Goal: Navigation & Orientation: Find specific page/section

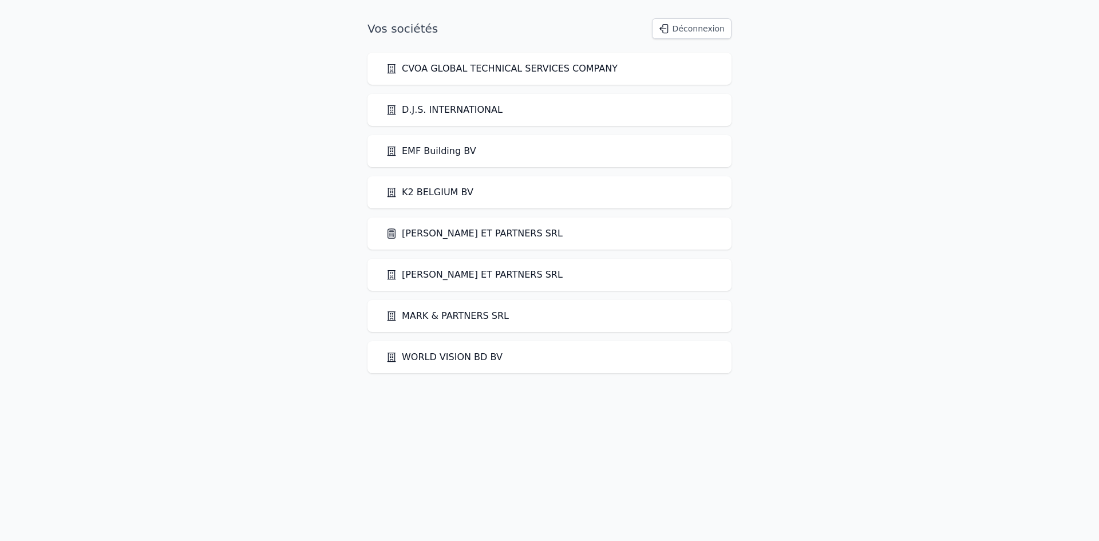
click at [426, 235] on link "[PERSON_NAME] ET PARTNERS SRL" at bounding box center [474, 234] width 177 height 14
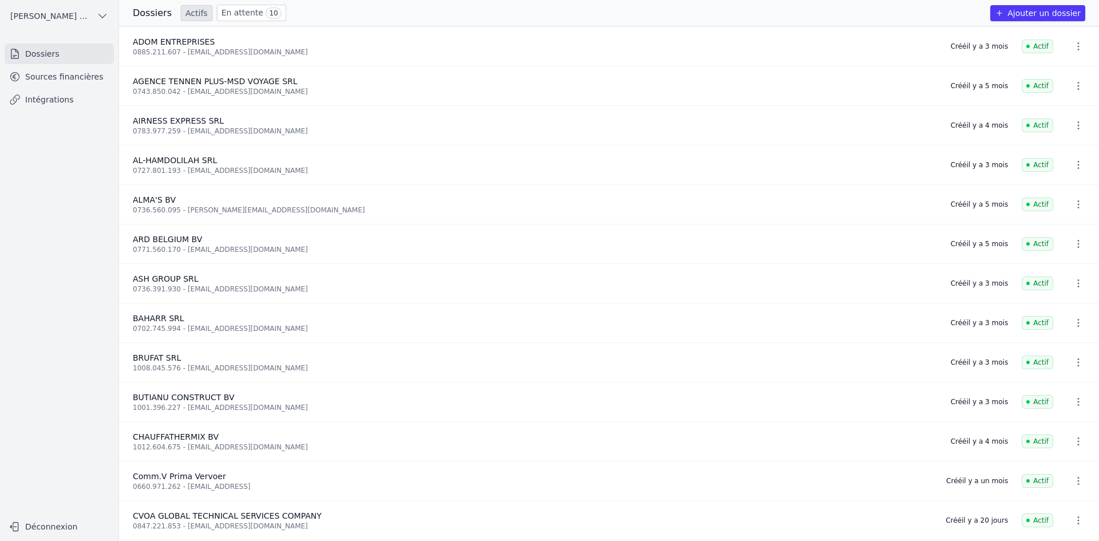
click at [52, 77] on link "Sources financières" at bounding box center [59, 76] width 109 height 21
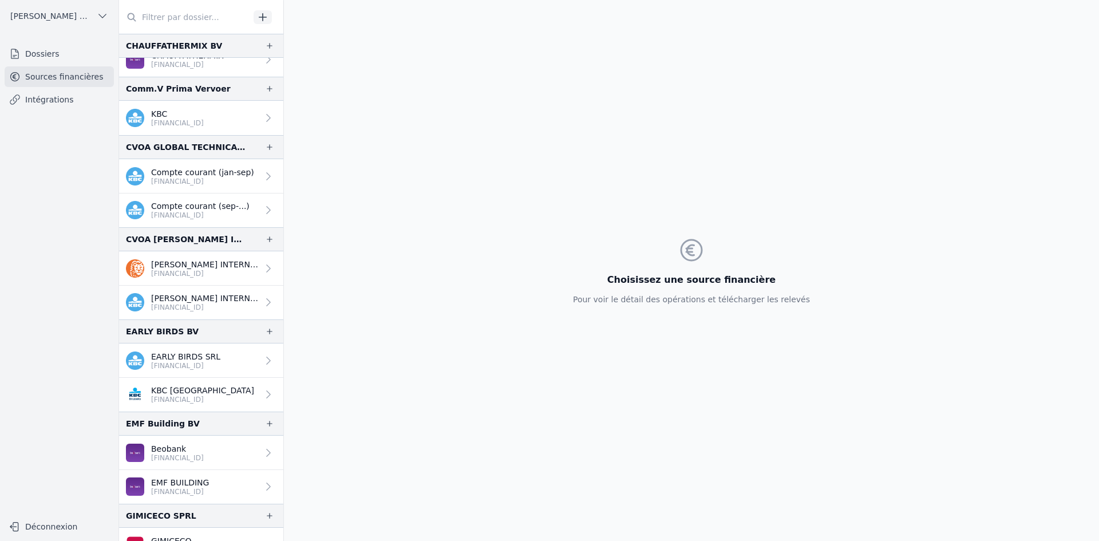
scroll to position [572, 0]
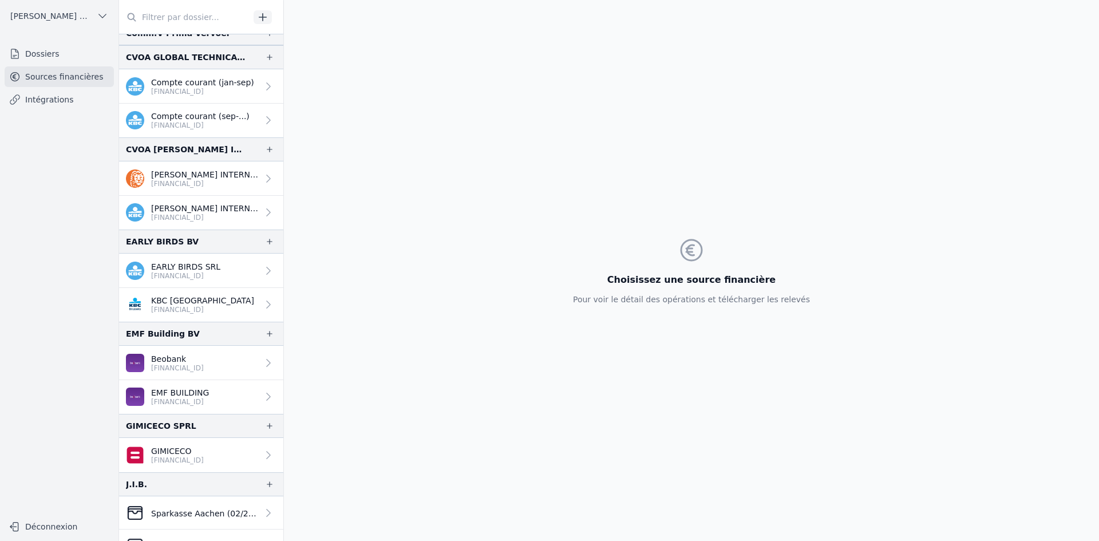
click at [220, 307] on link "KBC [GEOGRAPHIC_DATA] [FINANCIAL_ID]" at bounding box center [201, 305] width 164 height 34
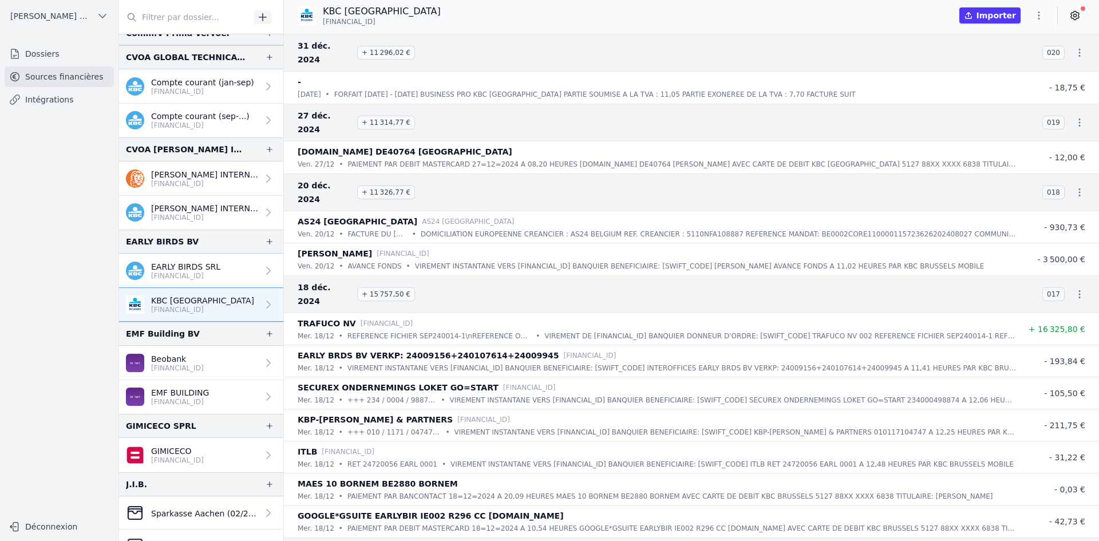
click at [195, 263] on p "EARLY BIRDS SRL" at bounding box center [185, 266] width 69 height 11
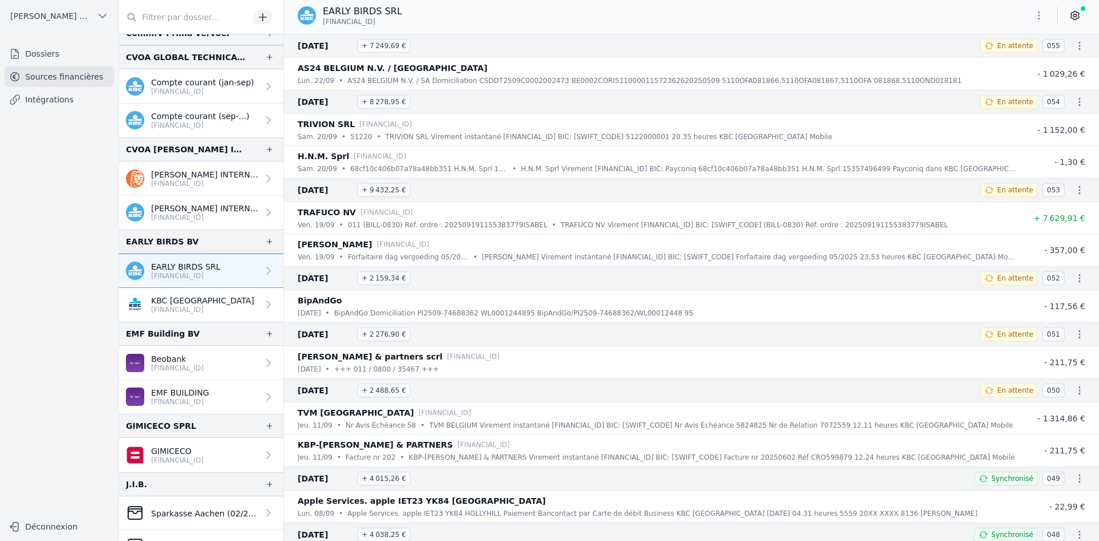
click at [199, 315] on link "KBC [GEOGRAPHIC_DATA] [FINANCIAL_ID]" at bounding box center [201, 305] width 164 height 34
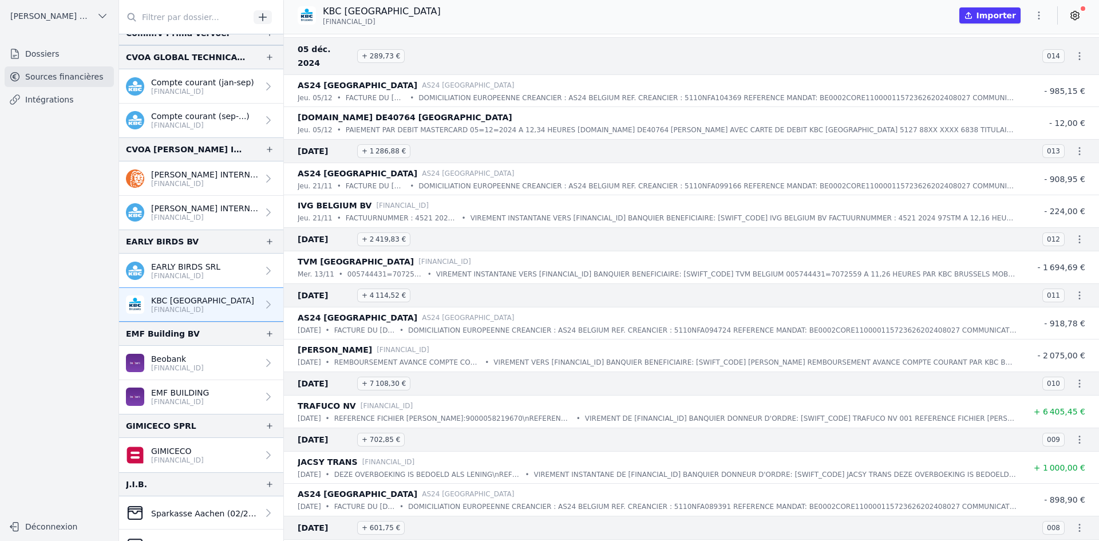
scroll to position [1192, 0]
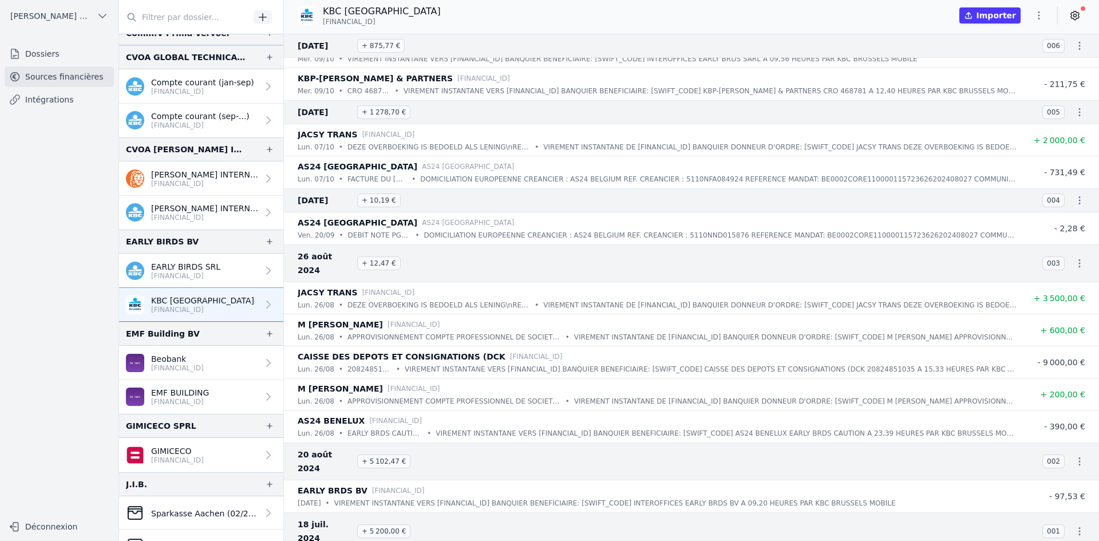
click at [172, 263] on p "EARLY BIRDS SRL" at bounding box center [185, 266] width 69 height 11
